Goal: Transaction & Acquisition: Purchase product/service

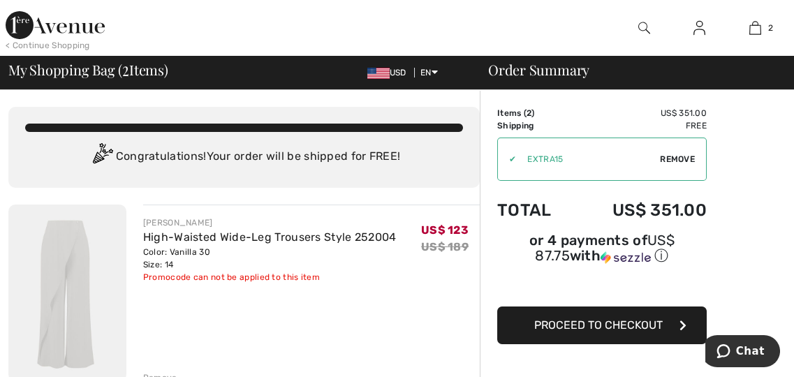
click at [620, 325] on span "Proceed to Checkout" at bounding box center [599, 325] width 129 height 13
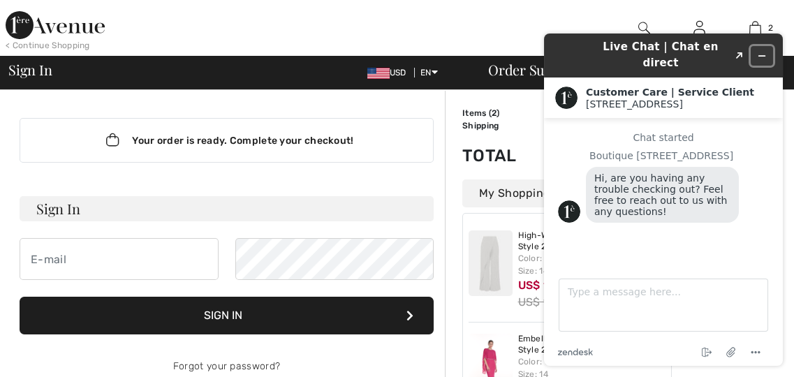
click at [770, 47] on button "Minimize widget" at bounding box center [762, 56] width 22 height 20
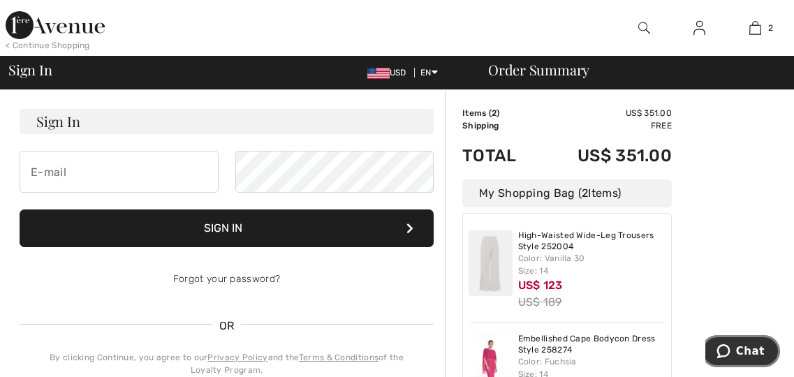
scroll to position [88, 0]
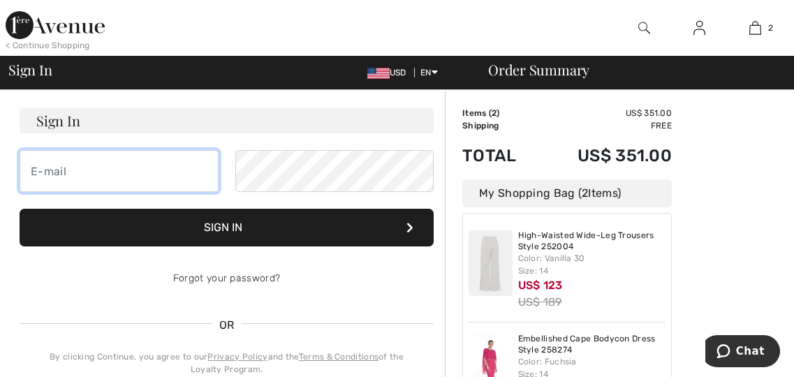
type input "[EMAIL_ADDRESS][DOMAIN_NAME]"
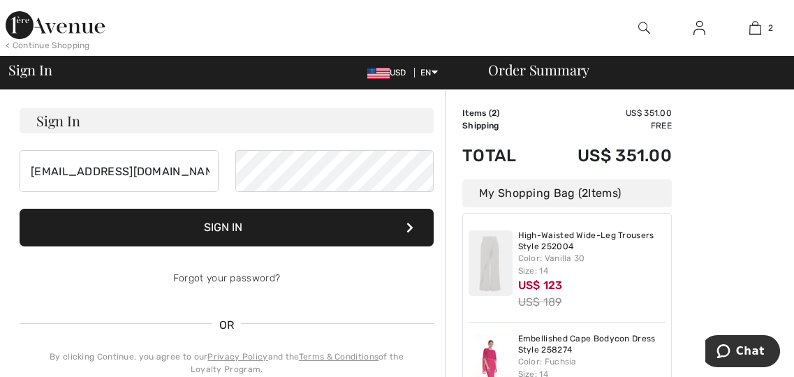
click at [231, 233] on button "Sign In" at bounding box center [227, 228] width 414 height 38
click at [228, 222] on button "Sign In" at bounding box center [227, 228] width 414 height 38
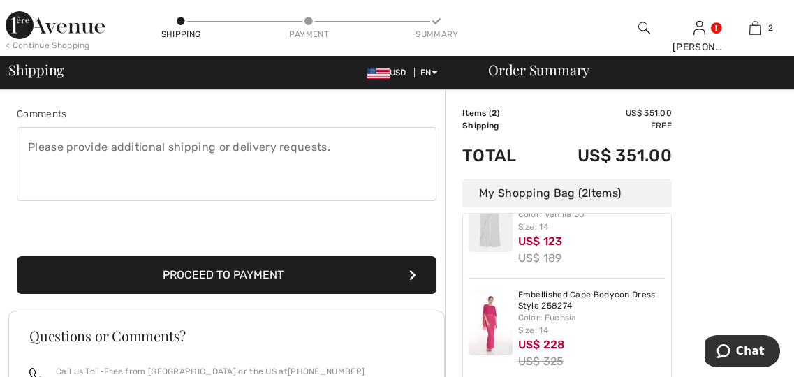
scroll to position [369, 0]
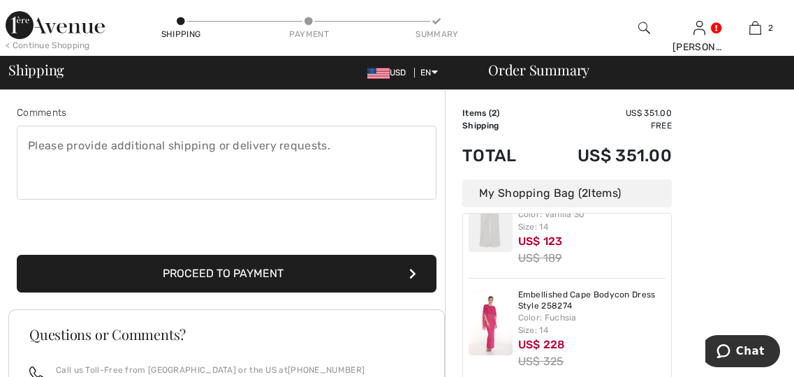
click at [277, 278] on button "Proceed to Payment" at bounding box center [227, 274] width 420 height 38
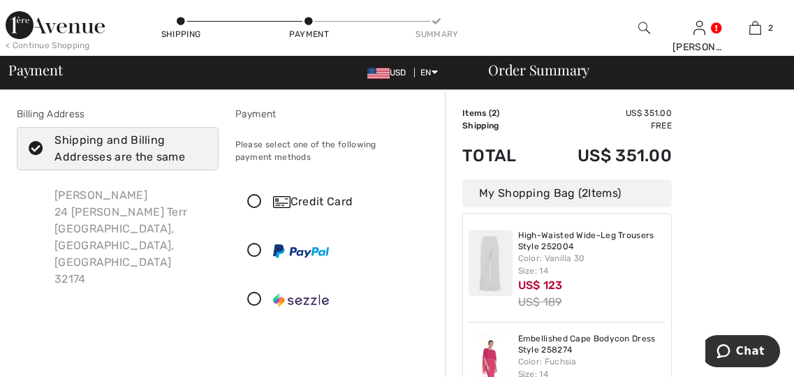
click at [262, 298] on icon at bounding box center [254, 300] width 37 height 15
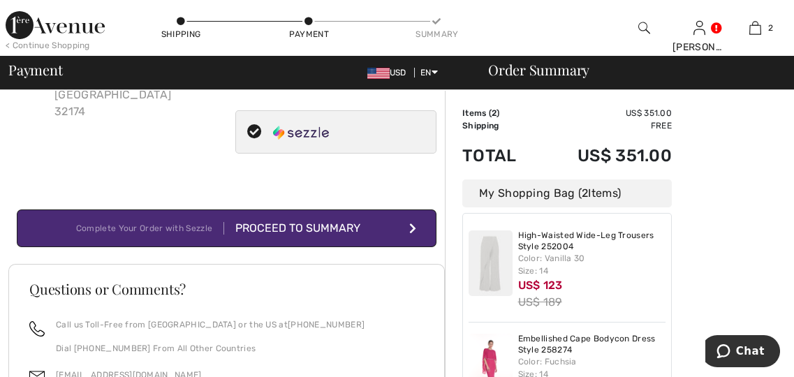
scroll to position [173, 0]
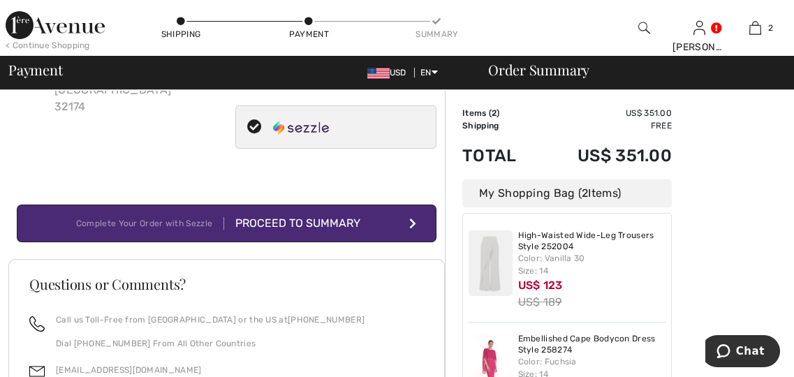
click at [338, 220] on div "Proceed to Summary" at bounding box center [300, 223] width 153 height 17
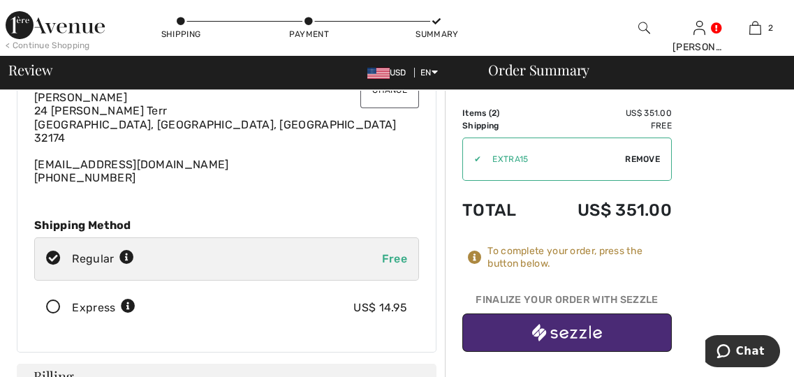
scroll to position [85, 0]
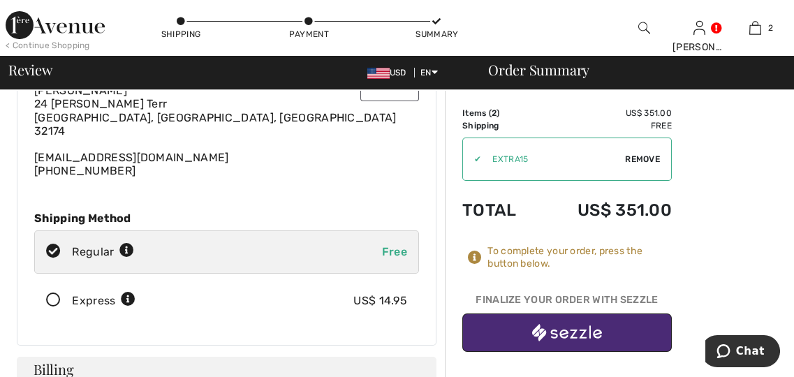
click at [599, 335] on img "button" at bounding box center [567, 332] width 70 height 17
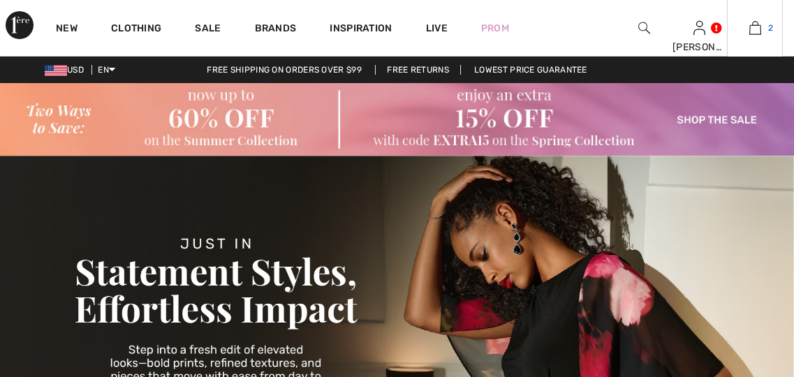
click at [766, 34] on link "2" at bounding box center [755, 28] width 55 height 17
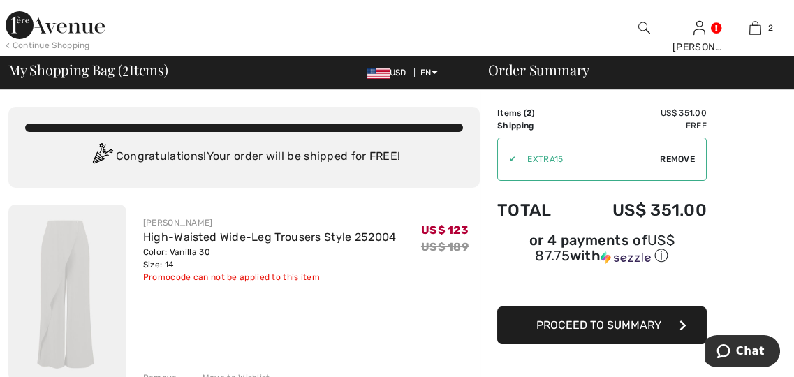
click at [626, 333] on button "Proceed to Summary" at bounding box center [603, 326] width 210 height 38
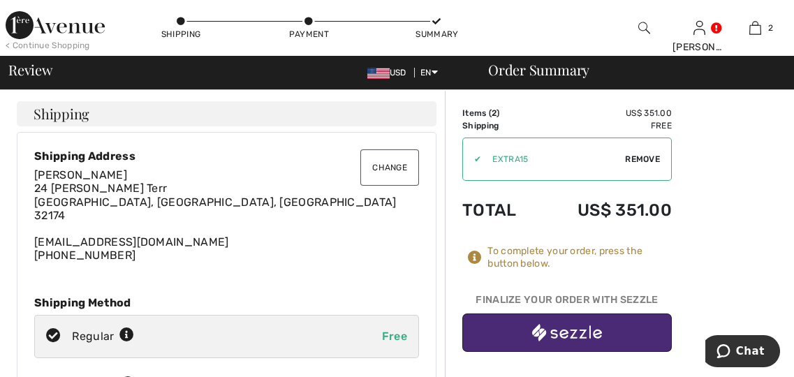
click at [99, 259] on div "Judith Eberhardt 24 Mayfield Terr Ormond Beach, FL, US 32174 focusdaytona@yahoo…" at bounding box center [226, 215] width 385 height 94
click at [143, 251] on div "Judith Eberhardt 24 Mayfield Terr Ormond Beach, FL, US 32174 focusdaytona@yahoo…" at bounding box center [226, 215] width 385 height 94
click at [85, 261] on div "Judith Eberhardt 24 Mayfield Terr Ormond Beach, FL, US 32174 focusdaytona@yahoo…" at bounding box center [226, 215] width 385 height 94
click at [51, 262] on div "Change Shipping Address Judith Eberhardt 24 Mayfield Terr Ormond Beach, FL, US …" at bounding box center [227, 281] width 420 height 298
click at [399, 163] on button "Change" at bounding box center [390, 168] width 59 height 36
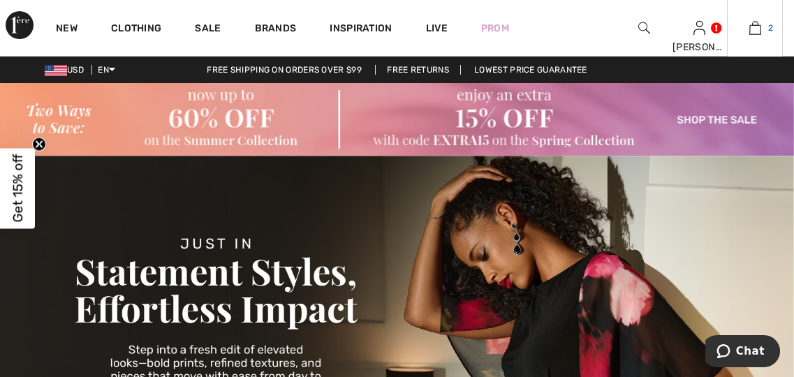
click at [771, 27] on span "2" at bounding box center [771, 28] width 5 height 13
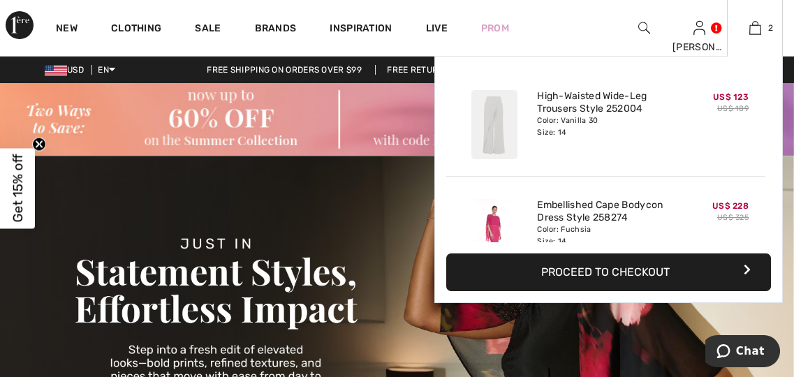
click at [625, 277] on button "Proceed to Checkout" at bounding box center [609, 273] width 325 height 38
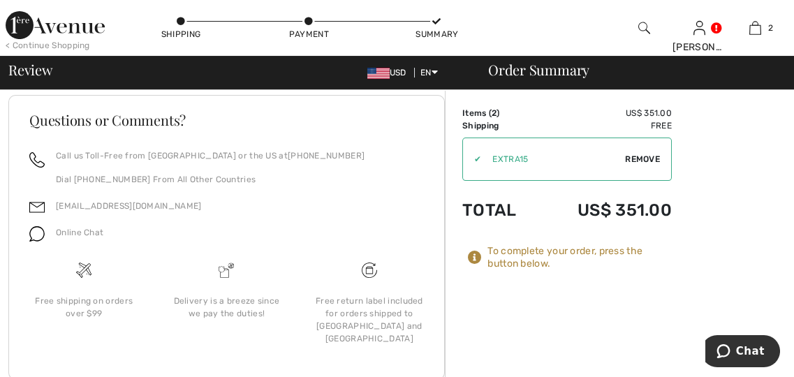
scroll to position [1035, 0]
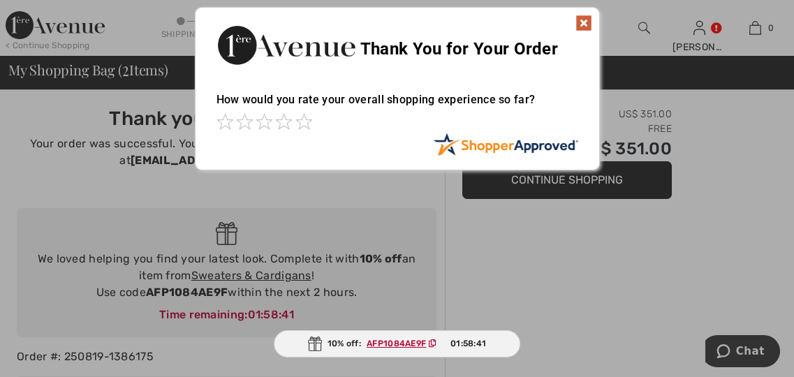
click at [266, 129] on span at bounding box center [264, 121] width 17 height 17
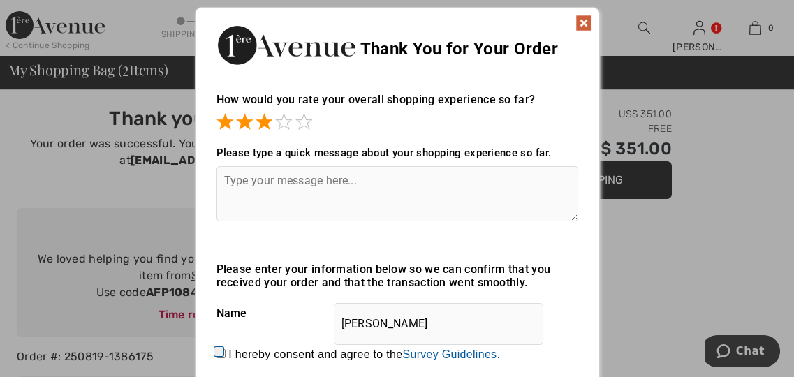
click at [248, 202] on textarea at bounding box center [398, 193] width 362 height 55
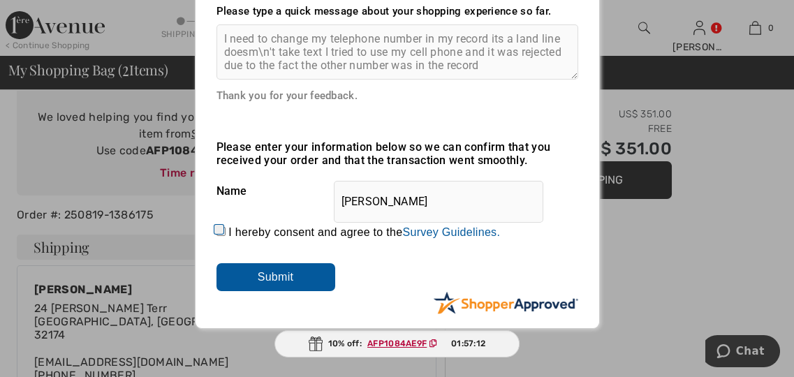
scroll to position [158, 0]
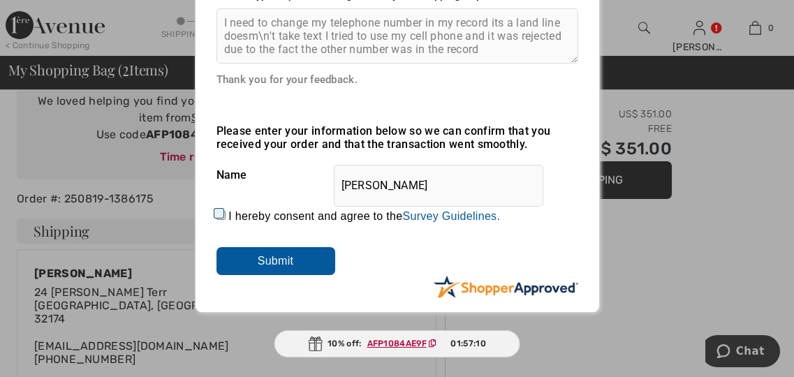
type textarea "I need to change my telephone number in my record its a land line doesm\n't tak…"
click at [267, 268] on input "Submit" at bounding box center [276, 261] width 119 height 28
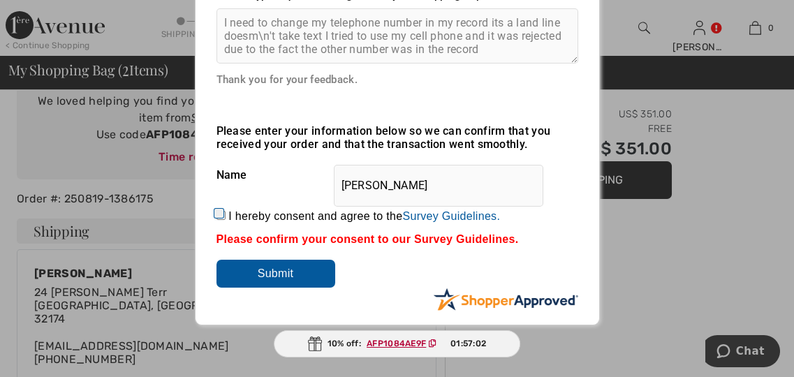
click at [292, 273] on input "Submit" at bounding box center [276, 274] width 119 height 28
click at [222, 217] on input "I hereby consent and agree to the By submitting a review, you grant permission …" at bounding box center [221, 215] width 9 height 9
checkbox input "true"
click at [281, 281] on input "Submit" at bounding box center [276, 274] width 119 height 28
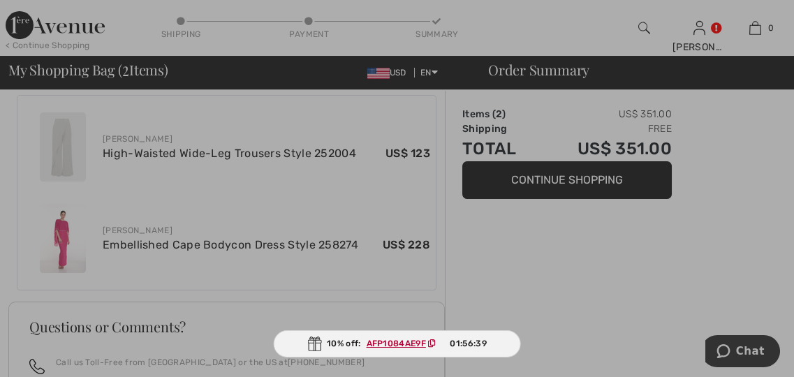
scroll to position [737, 0]
